Goal: Task Accomplishment & Management: Manage account settings

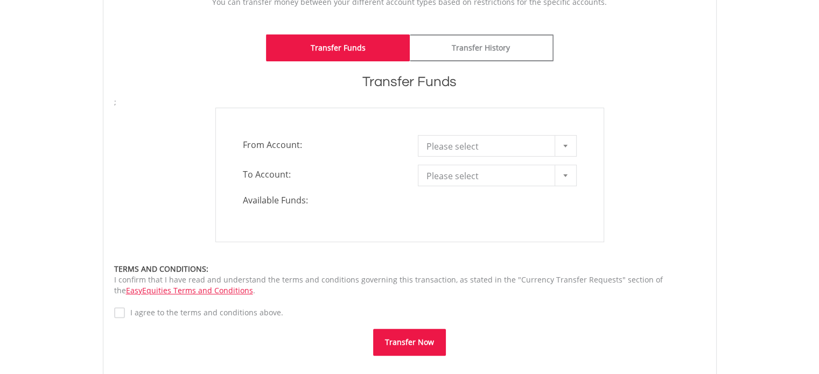
drag, startPoint x: 827, startPoint y: 43, endPoint x: 821, endPoint y: 169, distance: 125.7
click at [819, 169] on html "My Investments Invest Now New Listings Sell My Recurring Investments Pending Or…" at bounding box center [409, 151] width 819 height 825
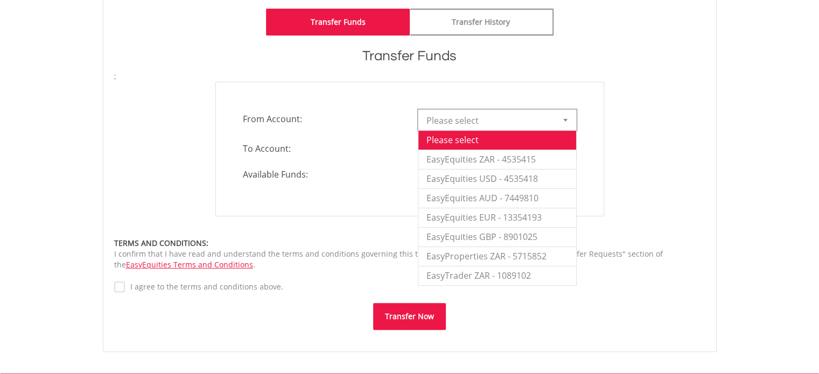
click at [567, 116] on div at bounding box center [566, 120] width 22 height 20
click at [534, 163] on li "EasyEquities ZAR - 4535415" at bounding box center [498, 159] width 158 height 19
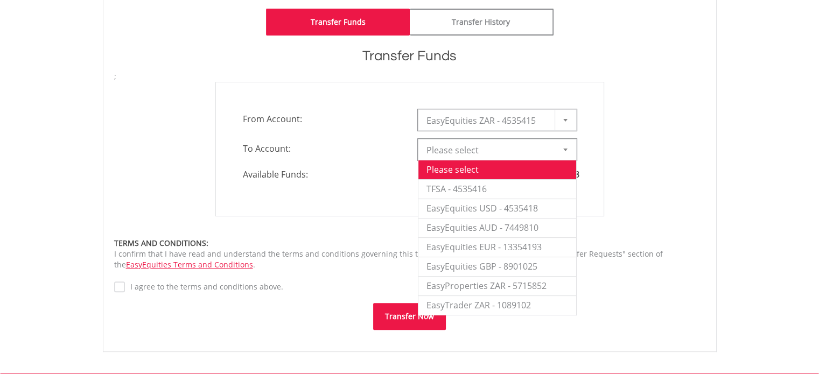
click at [515, 144] on span "Please select" at bounding box center [490, 151] width 126 height 22
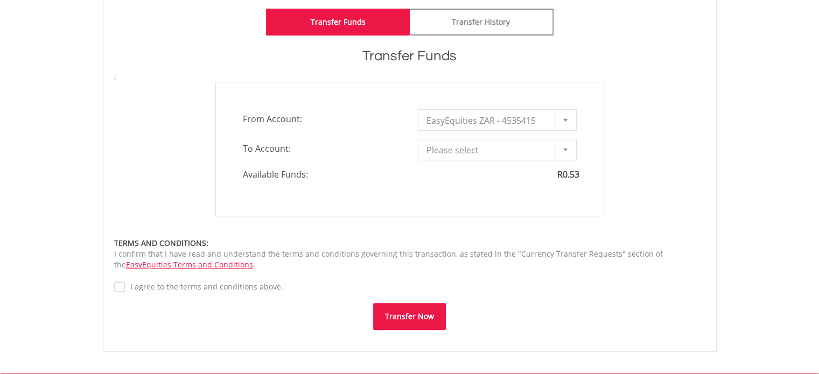
click at [634, 127] on div "**********" at bounding box center [410, 149] width 608 height 135
click at [547, 146] on span "Please select" at bounding box center [490, 151] width 126 height 22
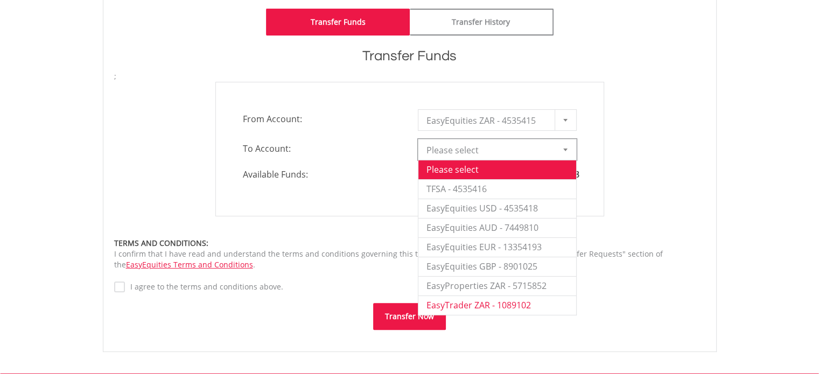
click at [496, 300] on li "EasyTrader ZAR - 1089102" at bounding box center [498, 305] width 158 height 19
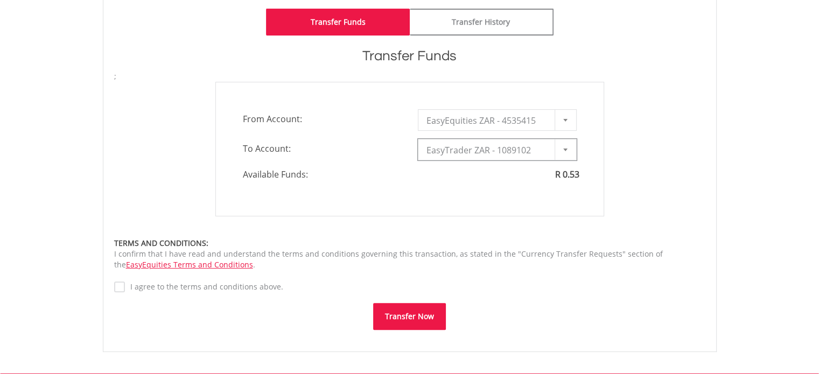
type input "*"
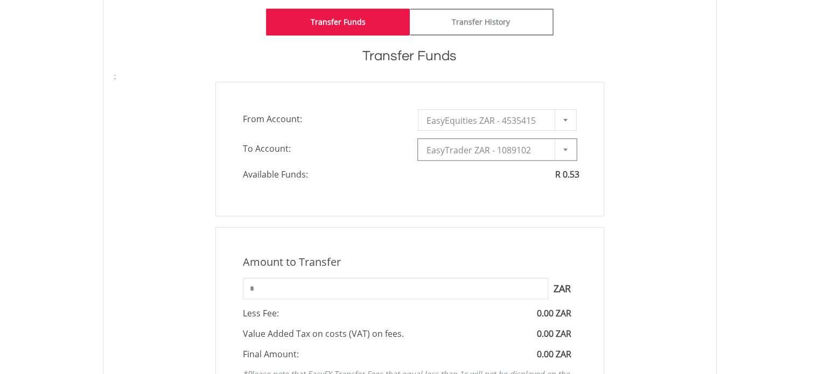
click at [121, 284] on div "Amount to Transfer 1 ZAR = 1.0000 ZAR * ZAR You can transfer funds into your of…" at bounding box center [410, 336] width 608 height 218
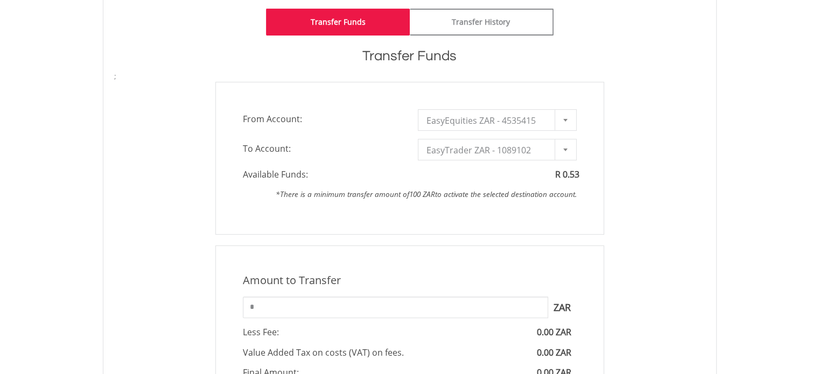
click at [355, 293] on div "Amount to Transfer 1 ZAR = 1.0000 ZAR * ZAR You can transfer funds into your of…" at bounding box center [410, 355] width 389 height 218
click at [349, 308] on input "*" at bounding box center [395, 308] width 305 height 22
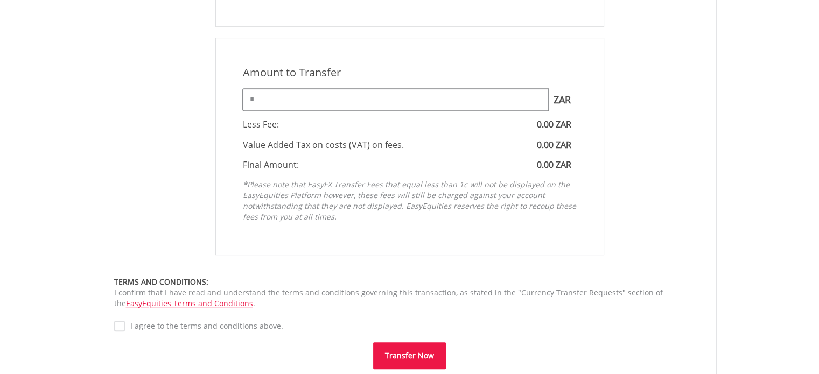
scroll to position [0, 0]
